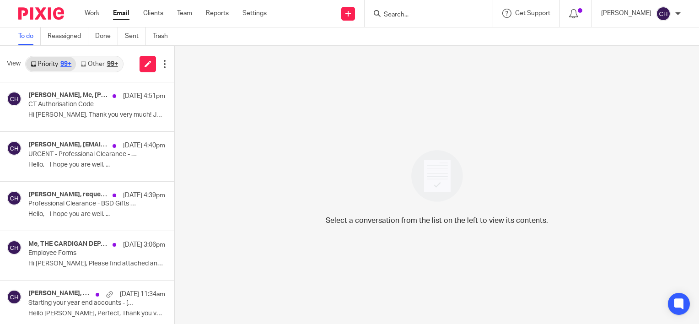
click at [46, 11] on img at bounding box center [41, 13] width 46 height 12
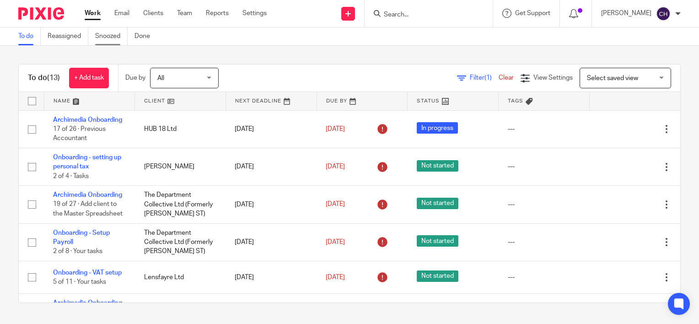
click at [104, 37] on link "Snoozed" at bounding box center [111, 36] width 33 height 18
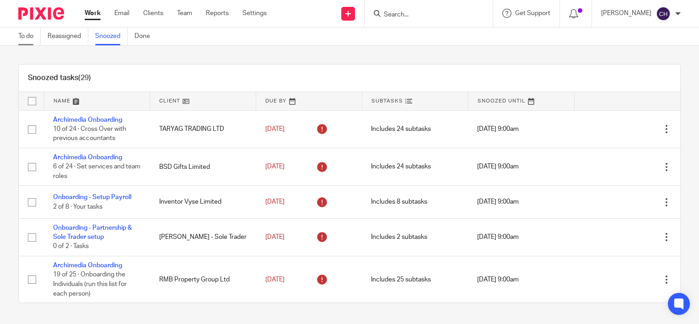
click at [23, 43] on link "To do" at bounding box center [29, 36] width 22 height 18
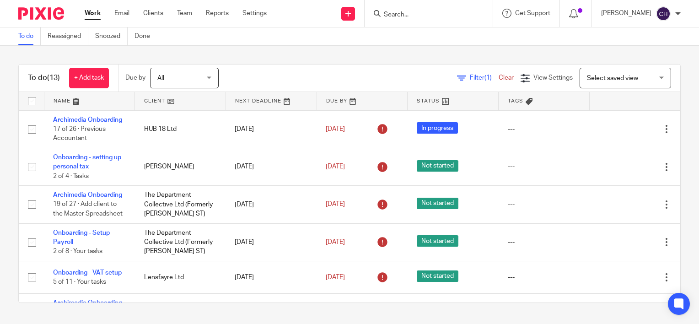
click at [65, 102] on link at bounding box center [89, 101] width 91 height 18
